Goal: Navigation & Orientation: Understand site structure

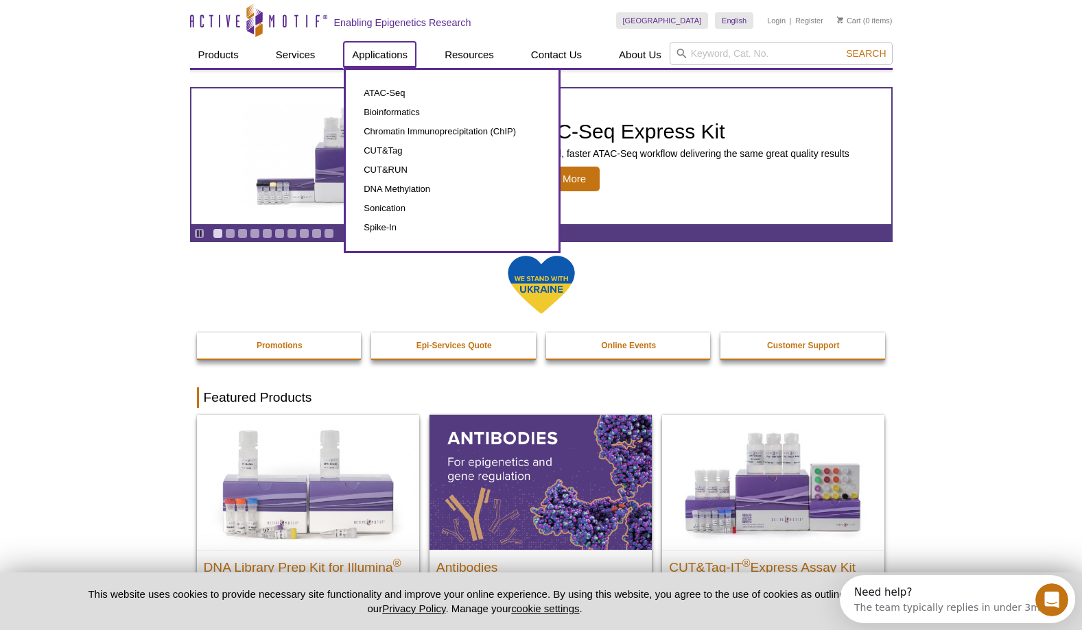
click at [393, 56] on link "Applications" at bounding box center [380, 55] width 72 height 26
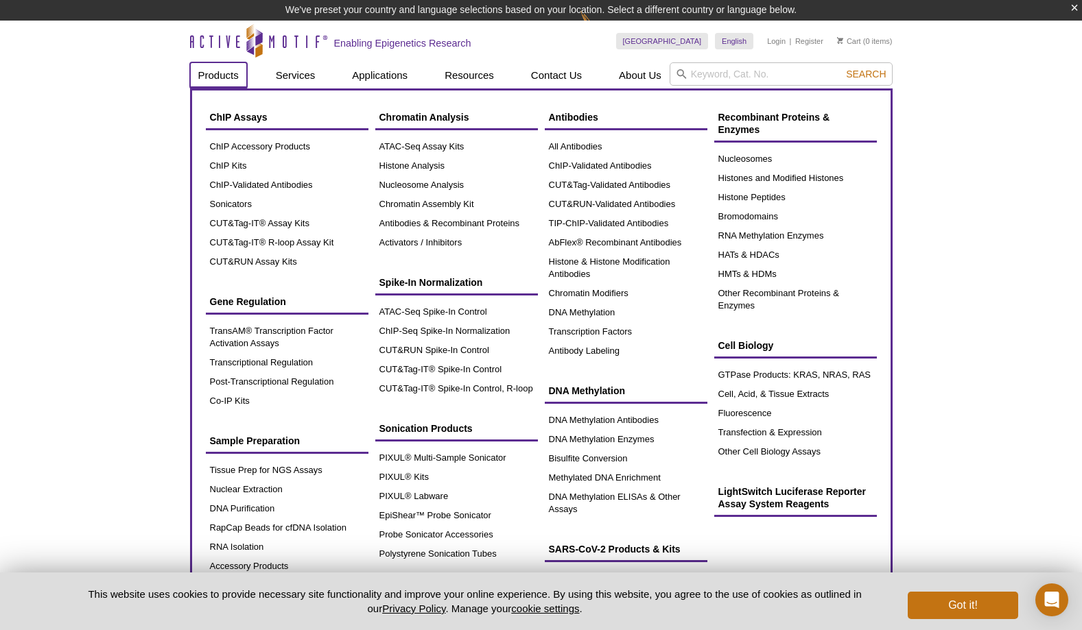
click at [215, 76] on link "Products" at bounding box center [218, 75] width 57 height 26
